Goal: Book appointment/travel/reservation

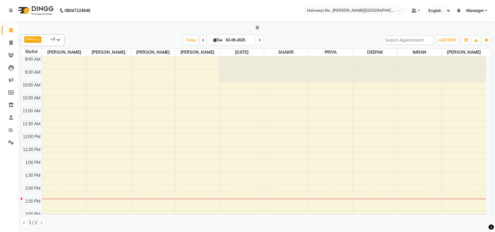
scroll to position [105, 0]
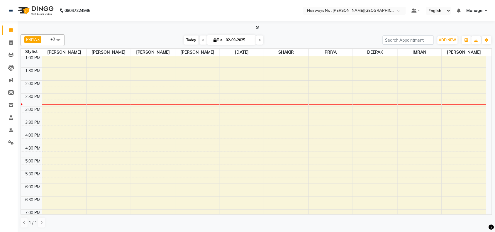
click at [189, 39] on span "Today" at bounding box center [191, 40] width 15 height 9
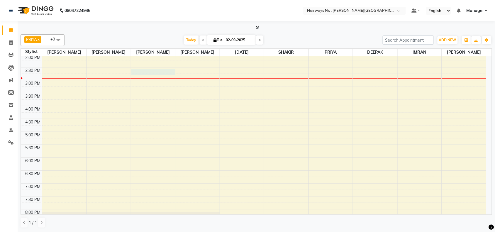
click at [152, 73] on div "9:00 AM 9:30 AM 10:00 AM 10:30 AM 11:00 AM 11:30 AM 12:00 PM 12:30 PM 1:00 PM 1…" at bounding box center [254, 105] width 466 height 361
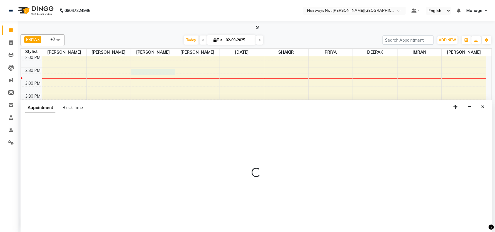
scroll to position [0, 0]
select select "12973"
select select "870"
select select "tentative"
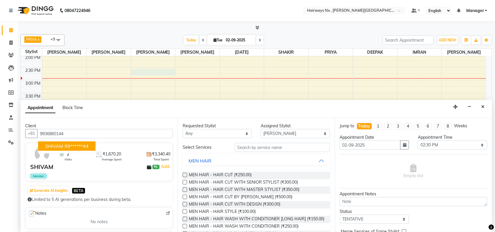
click at [67, 144] on ngb-highlight "99******44" at bounding box center [77, 146] width 24 height 6
type input "99******44"
click at [185, 182] on label at bounding box center [185, 182] width 4 height 4
click at [185, 182] on input "checkbox" at bounding box center [185, 183] width 4 height 4
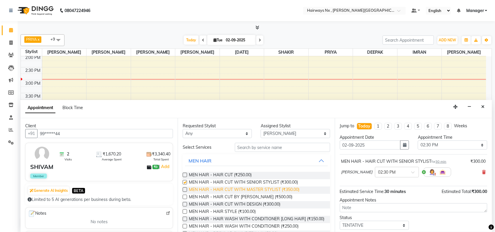
checkbox input "false"
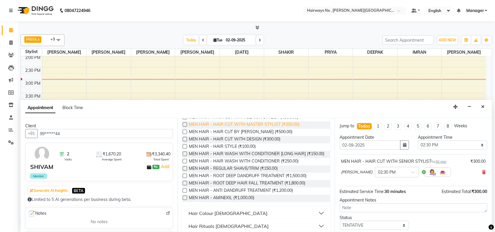
scroll to position [73, 0]
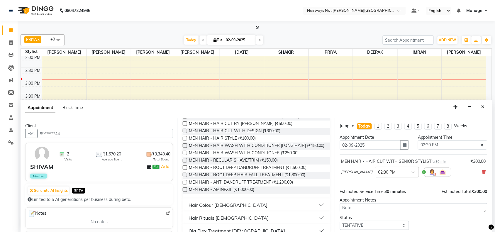
click at [184, 163] on label at bounding box center [185, 160] width 4 height 4
click at [184, 163] on input "checkbox" at bounding box center [185, 161] width 4 height 4
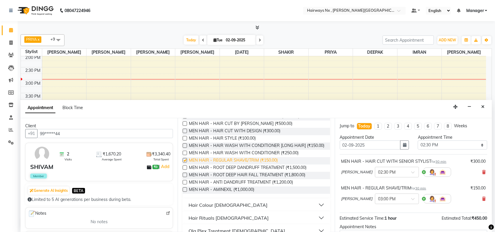
checkbox input "false"
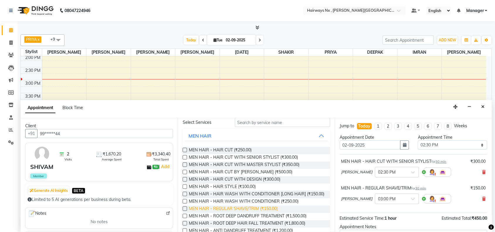
scroll to position [0, 0]
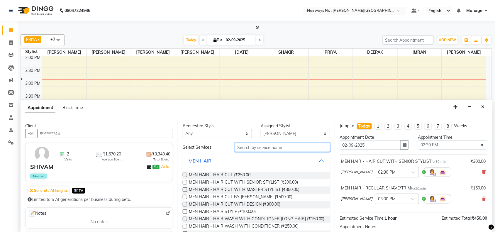
click at [242, 148] on input "text" at bounding box center [282, 147] width 95 height 9
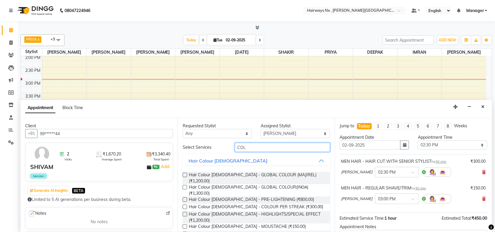
type input "COL"
click at [185, 185] on label at bounding box center [185, 187] width 4 height 4
click at [185, 186] on input "checkbox" at bounding box center [185, 188] width 4 height 4
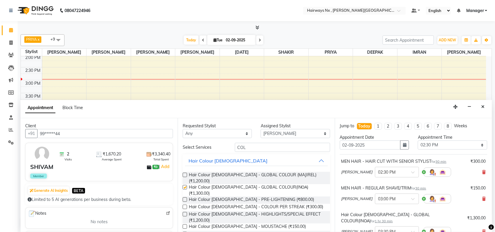
checkbox input "false"
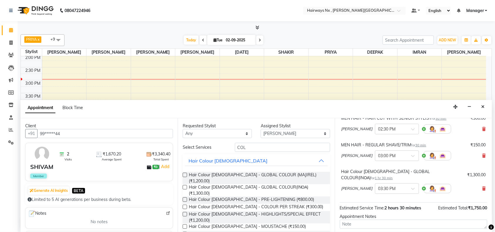
scroll to position [89, 0]
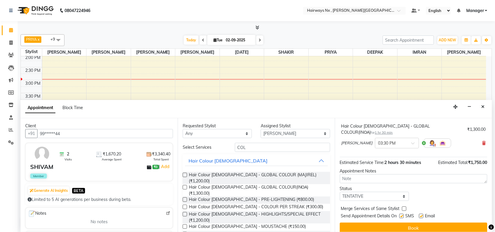
click at [402, 214] on label at bounding box center [402, 216] width 4 height 4
click at [402, 215] on input "checkbox" at bounding box center [402, 217] width 4 height 4
checkbox input "false"
click at [422, 214] on label at bounding box center [421, 216] width 4 height 4
click at [422, 215] on input "checkbox" at bounding box center [421, 217] width 4 height 4
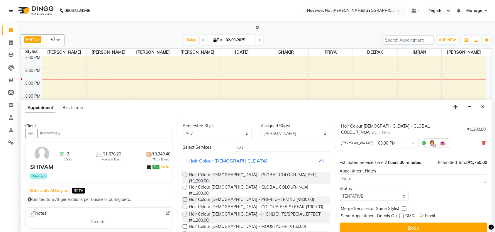
checkbox input "false"
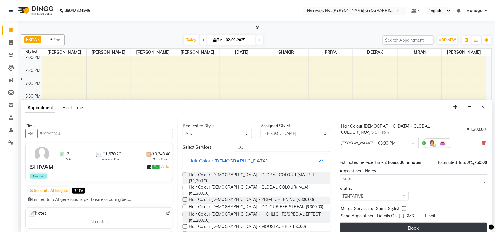
click at [423, 223] on button "Book" at bounding box center [414, 228] width 148 height 11
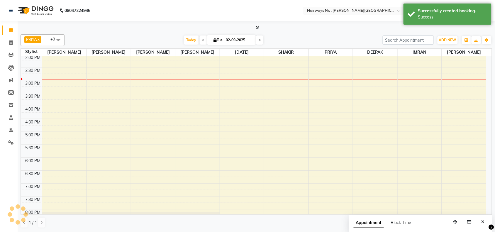
scroll to position [0, 0]
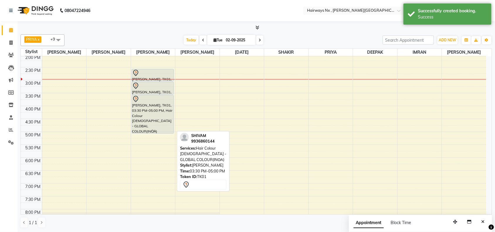
click at [138, 104] on div "[PERSON_NAME], TK01, 03:30 PM-05:00 PM, Hair Colour [DEMOGRAPHIC_DATA] - GLOBAL…" at bounding box center [153, 114] width 42 height 38
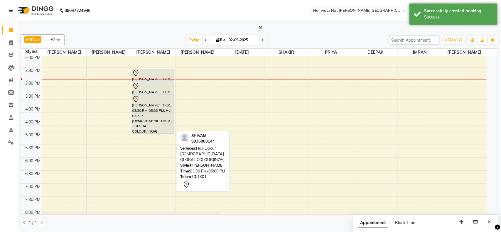
select select "7"
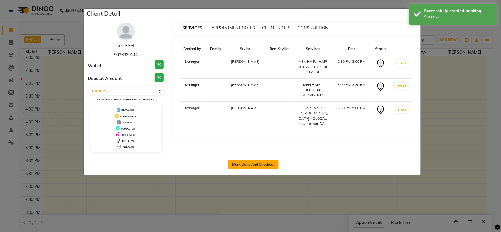
click at [240, 162] on button "Mark Done And Checkout" at bounding box center [253, 164] width 50 height 9
select select "service"
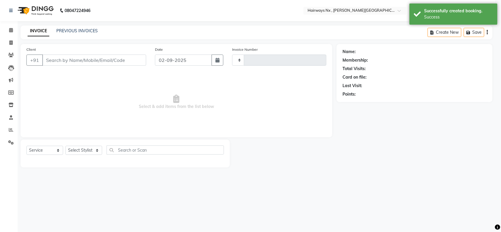
type input "1112"
select select "778"
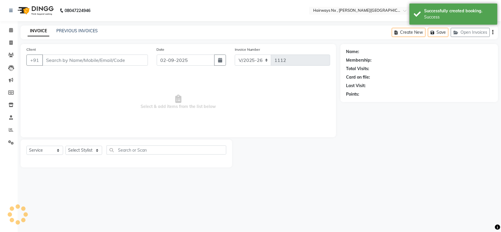
type input "99******44"
select select "12973"
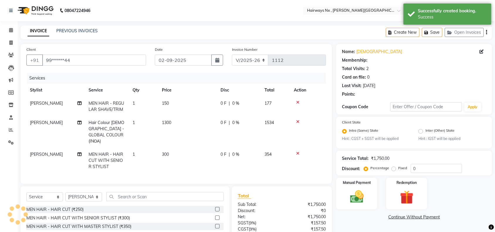
select select "1: Object"
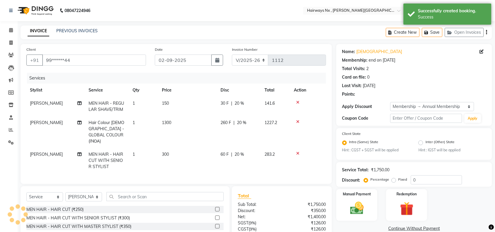
type input "20"
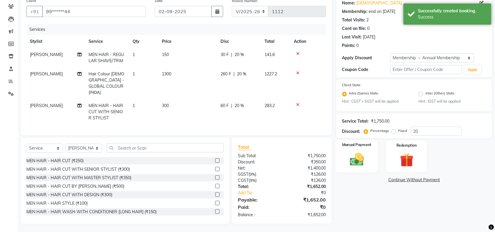
click at [354, 160] on img at bounding box center [357, 160] width 23 height 16
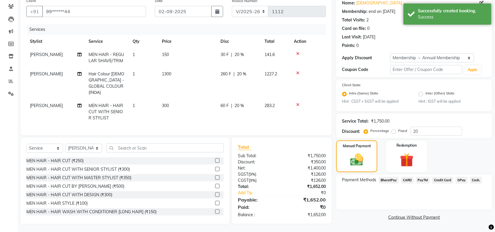
click at [476, 180] on span "Cash." at bounding box center [477, 180] width 12 height 7
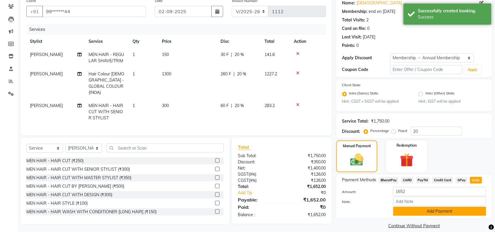
scroll to position [55, 0]
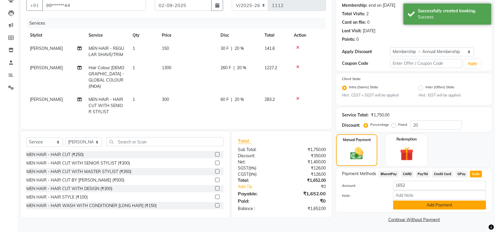
click at [416, 203] on button "Add Payment" at bounding box center [440, 205] width 93 height 9
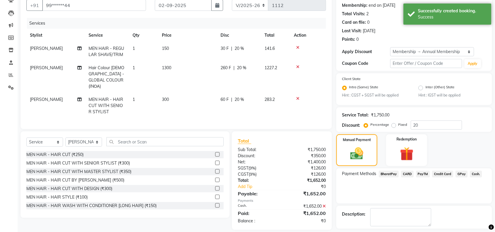
scroll to position [80, 0]
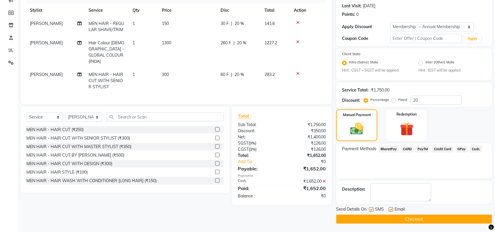
click at [392, 217] on button "Checkout" at bounding box center [415, 219] width 156 height 9
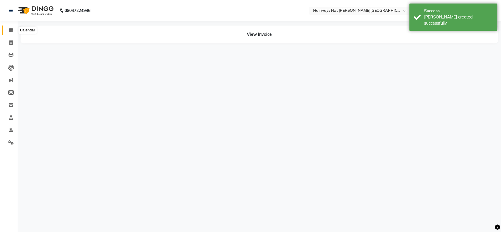
click at [10, 31] on icon at bounding box center [11, 30] width 4 height 4
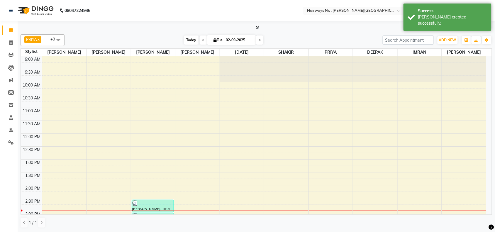
click at [193, 40] on span "Today" at bounding box center [191, 40] width 15 height 9
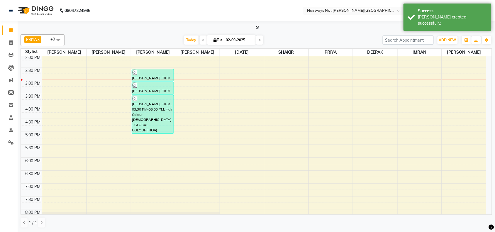
click at [56, 40] on span at bounding box center [59, 39] width 12 height 11
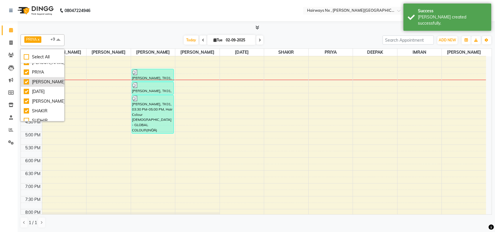
scroll to position [112, 0]
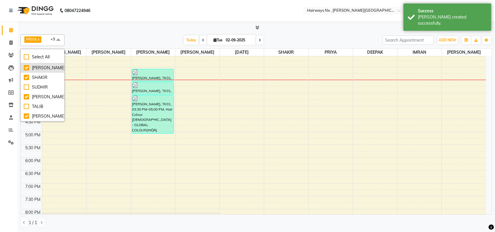
click at [25, 68] on div "[PERSON_NAME]" at bounding box center [43, 68] width 38 height 6
checkbox input "false"
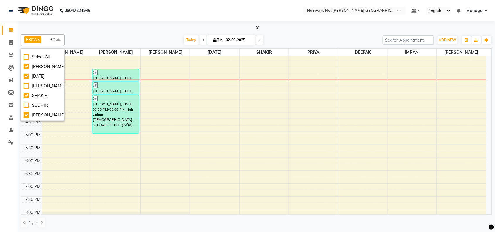
scroll to position [76, 0]
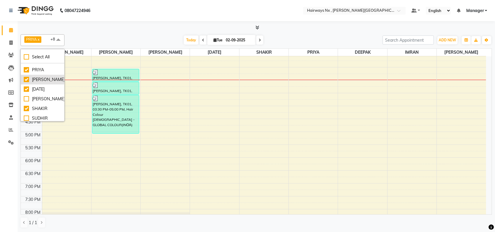
click at [26, 83] on div "[PERSON_NAME]" at bounding box center [43, 80] width 38 height 6
checkbox input "false"
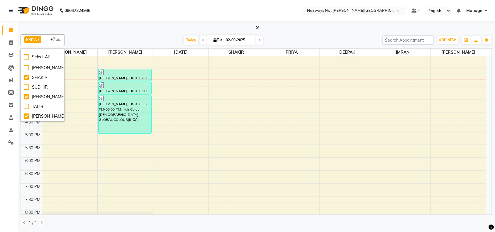
scroll to position [112, 0]
click at [190, 40] on span "Today" at bounding box center [191, 40] width 15 height 9
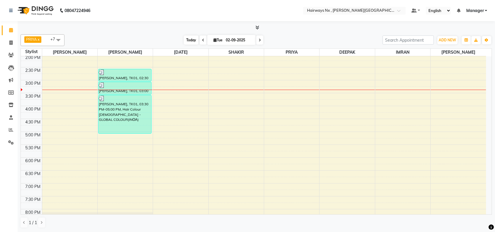
click at [189, 40] on span "Today" at bounding box center [191, 40] width 15 height 9
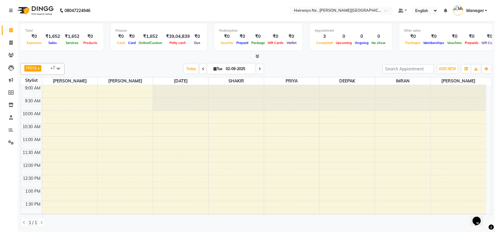
scroll to position [131, 0]
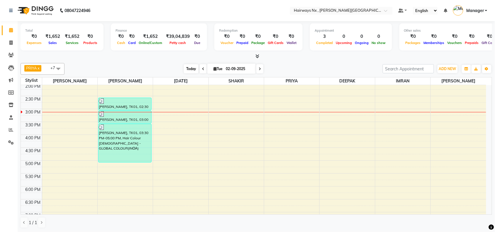
click at [188, 69] on span "Today" at bounding box center [191, 68] width 15 height 9
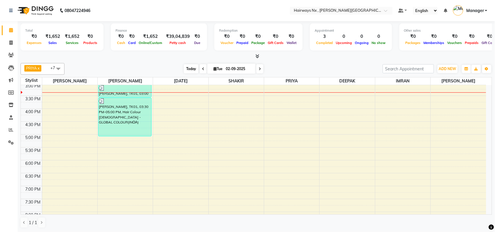
click at [184, 72] on span "Today" at bounding box center [191, 68] width 15 height 9
click at [189, 65] on span "Today" at bounding box center [191, 68] width 15 height 9
